Goal: Information Seeking & Learning: Check status

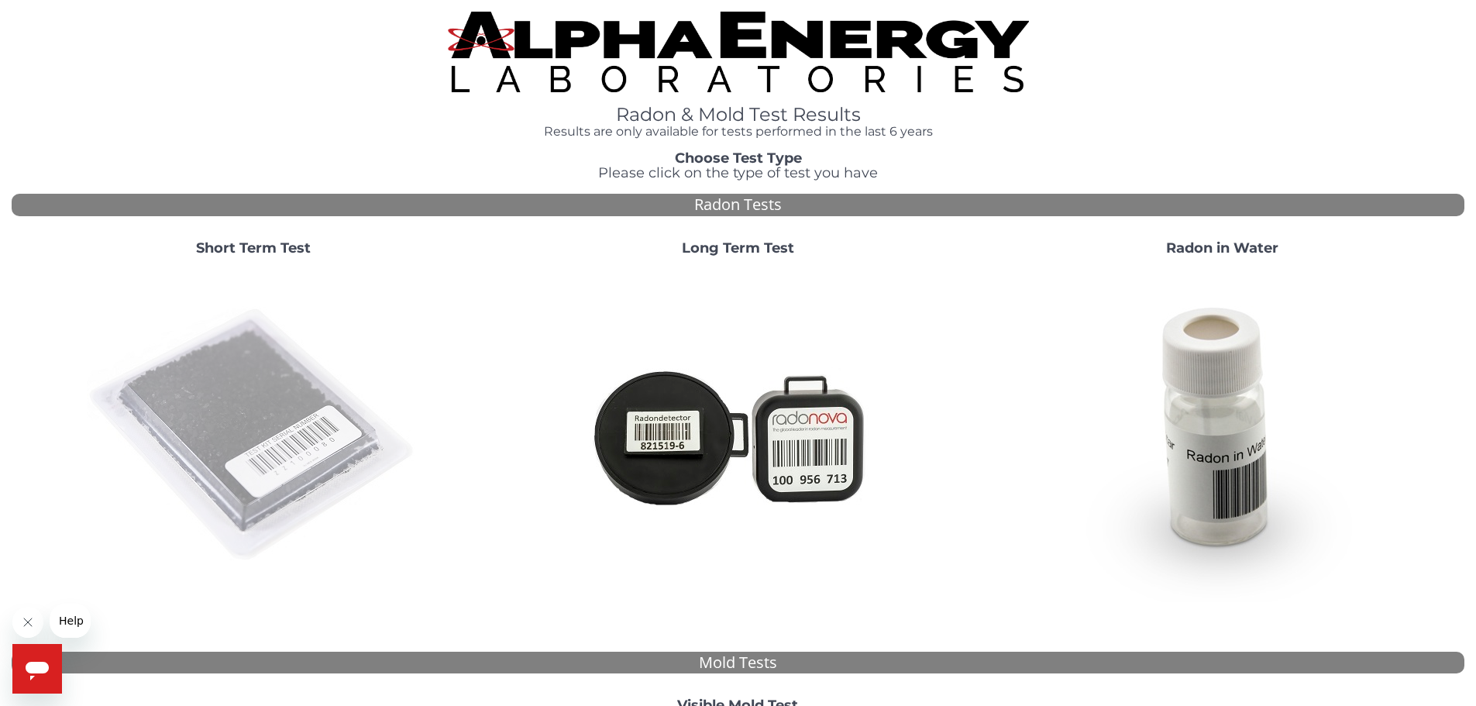
click at [239, 382] on img at bounding box center [253, 435] width 333 height 333
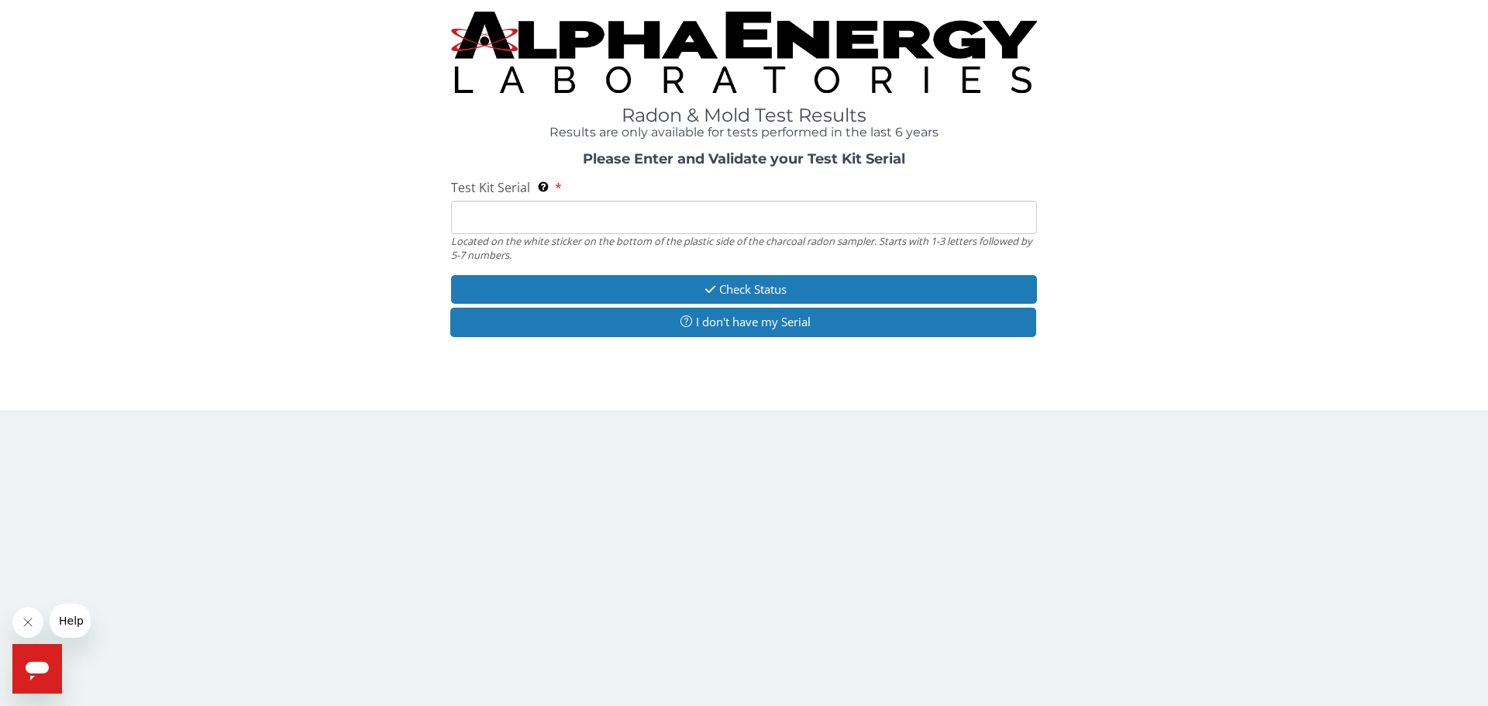
click at [477, 215] on input "Test Kit Serial Located on the white sticker on the bottom of the plastic side …" at bounding box center [744, 217] width 586 height 33
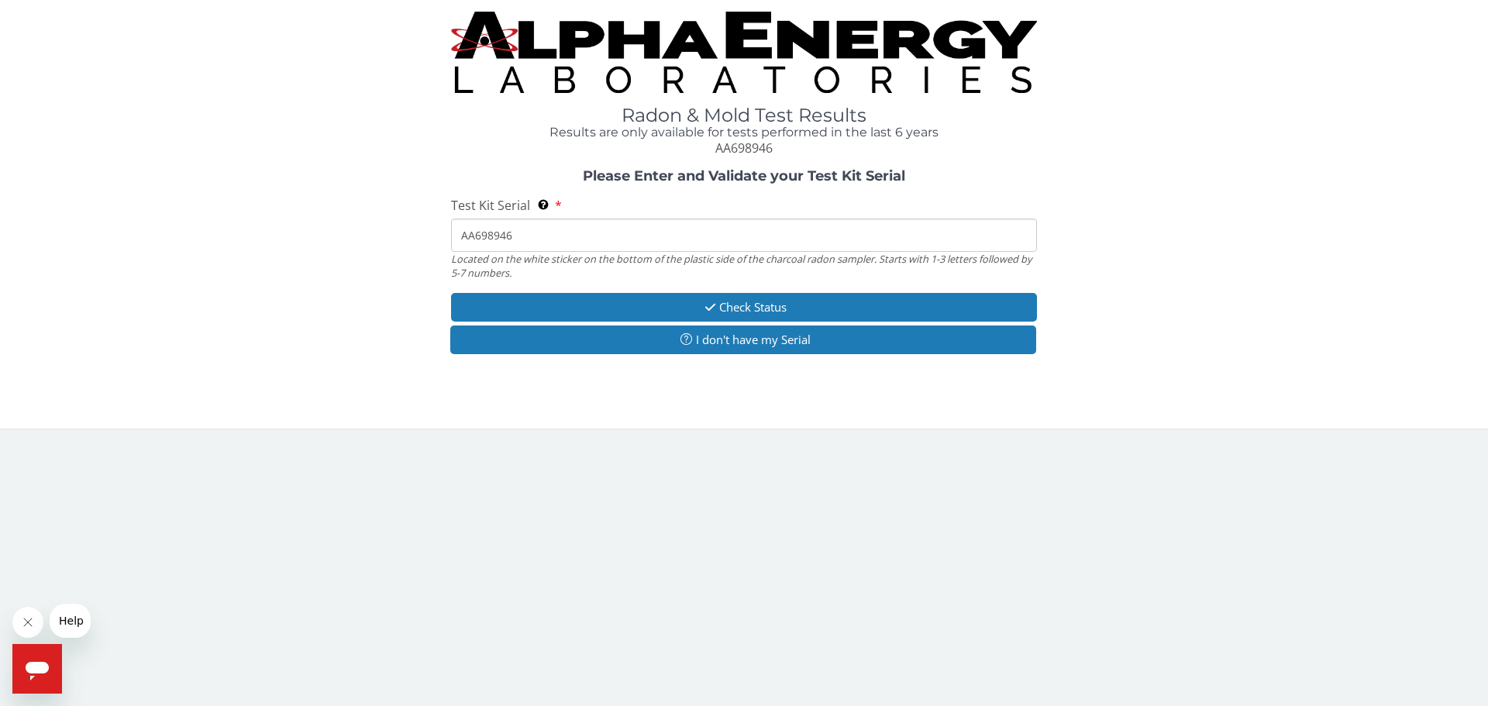
type input "AA698946"
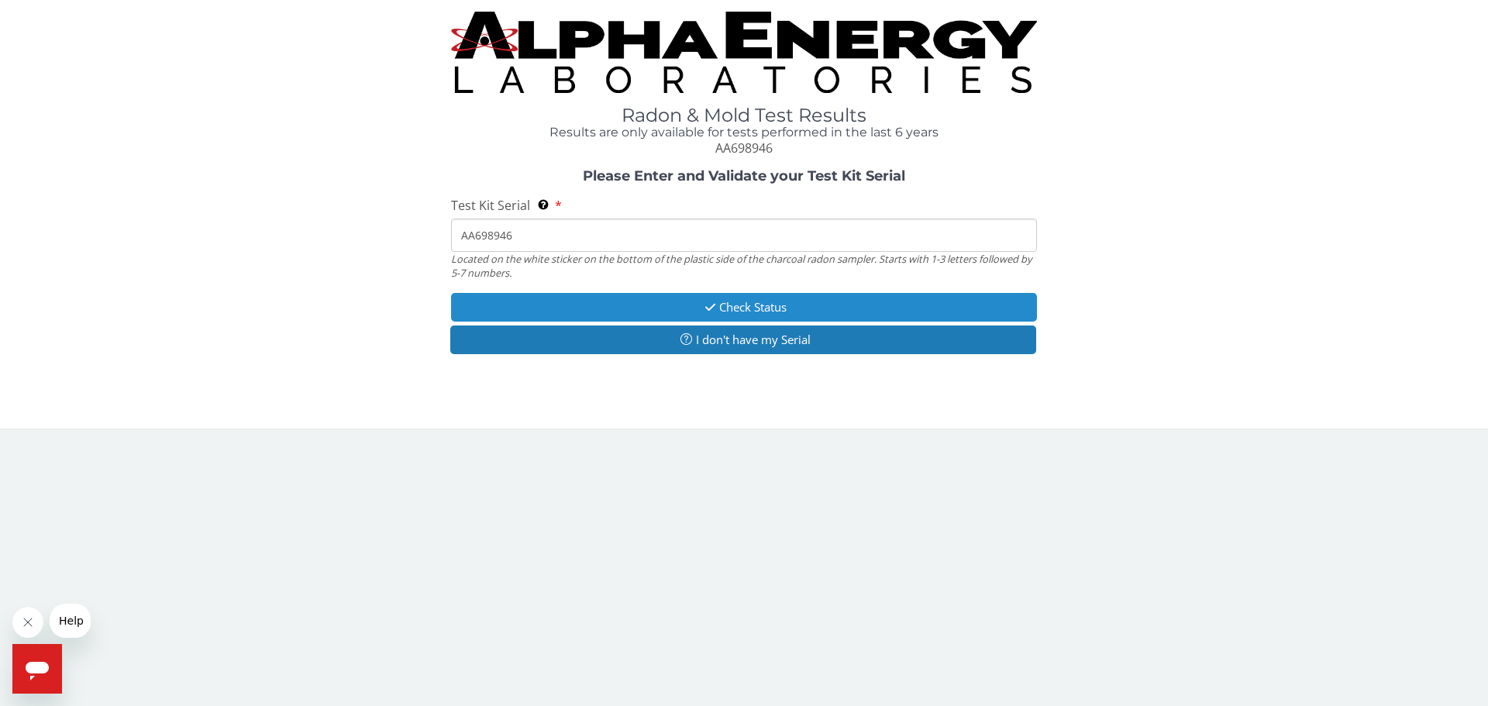
click at [729, 308] on button "Check Status" at bounding box center [744, 307] width 586 height 29
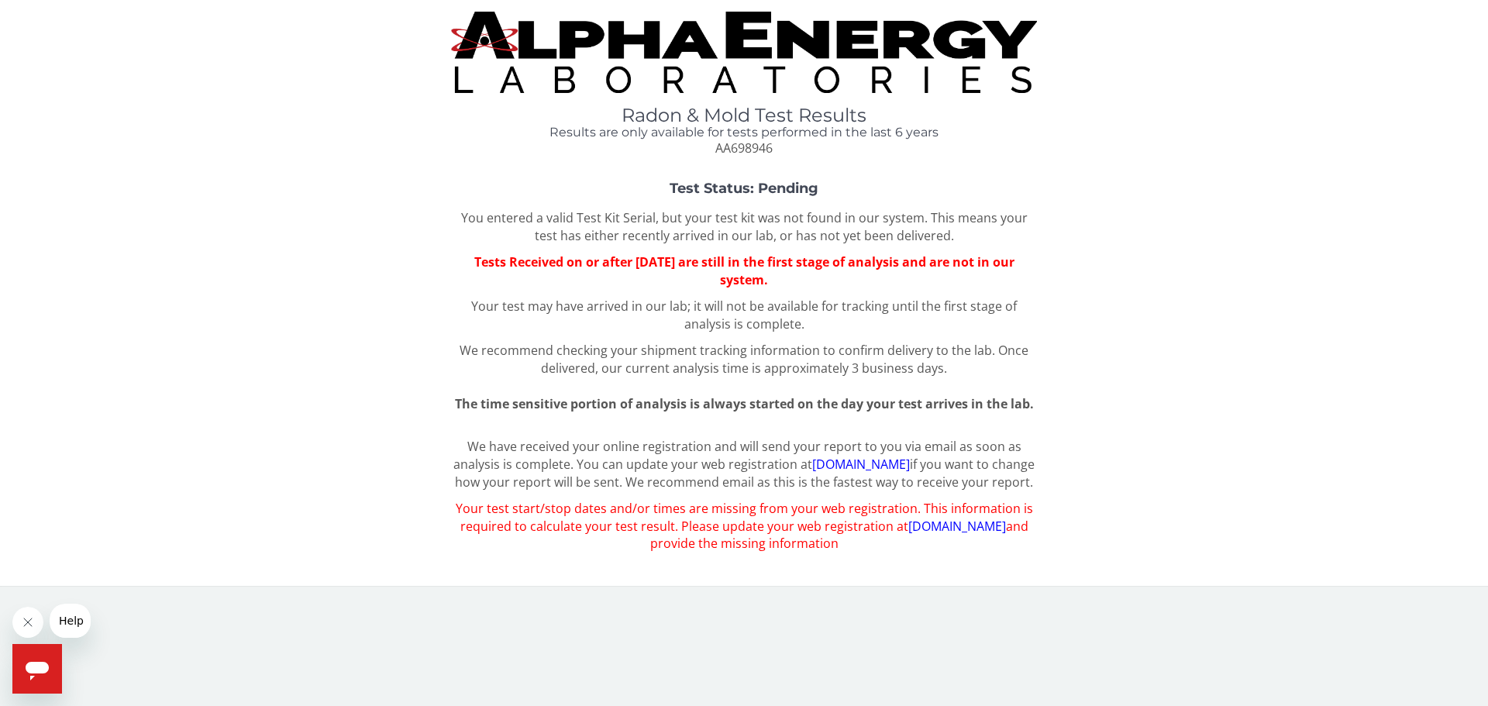
click at [951, 535] on link "[DOMAIN_NAME]" at bounding box center [957, 526] width 98 height 17
